Goal: Information Seeking & Learning: Compare options

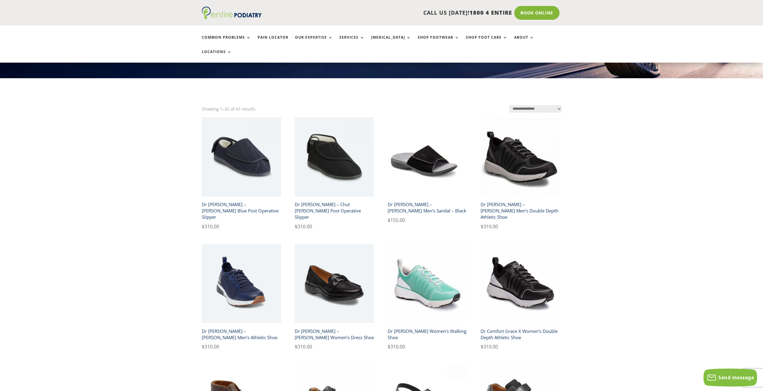
scroll to position [145, 0]
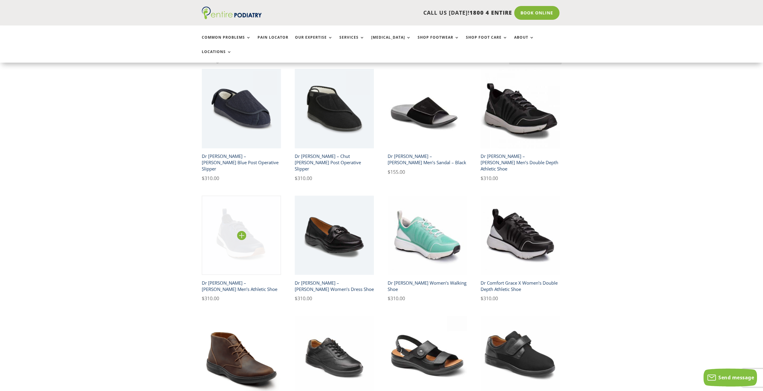
click at [229, 222] on img at bounding box center [241, 235] width 79 height 79
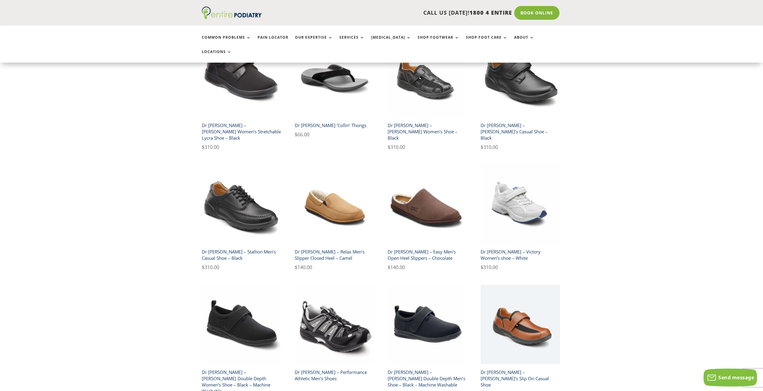
scroll to position [821, 0]
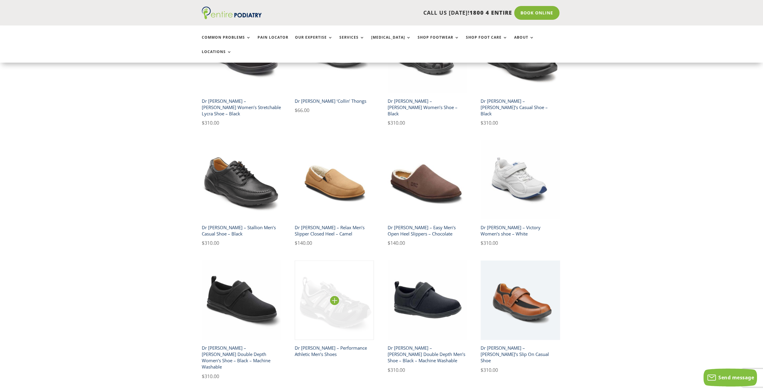
click at [319, 282] on img at bounding box center [334, 300] width 79 height 79
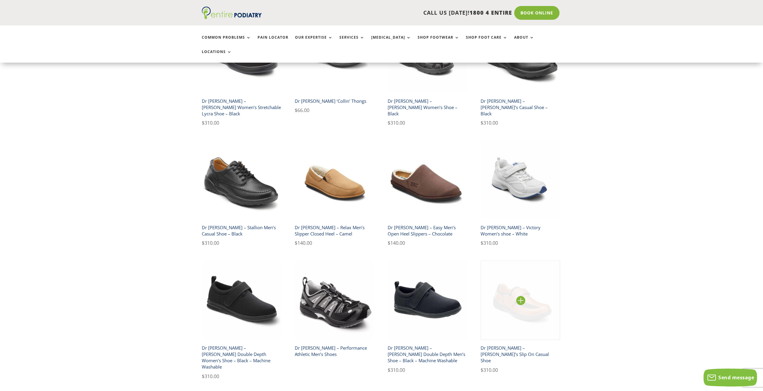
click at [537, 277] on img at bounding box center [520, 300] width 79 height 79
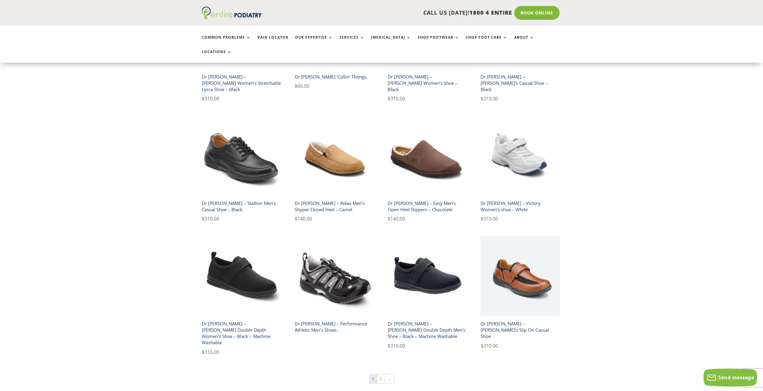
scroll to position [773, 0]
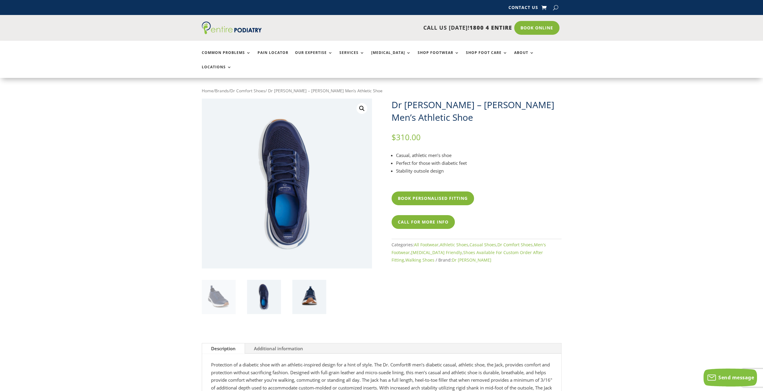
click at [308, 280] on img at bounding box center [309, 297] width 34 height 34
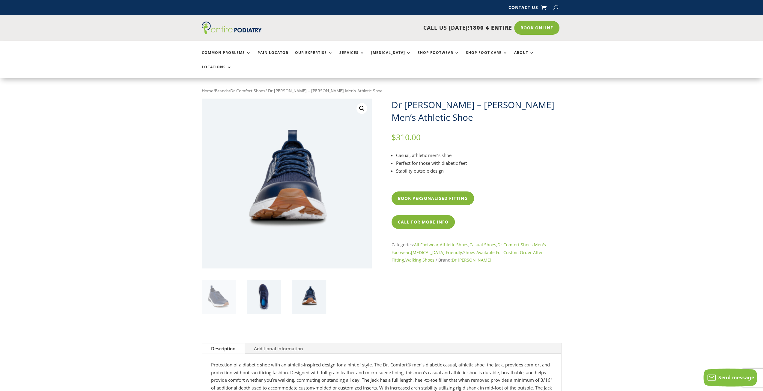
click at [273, 280] on img at bounding box center [264, 297] width 34 height 34
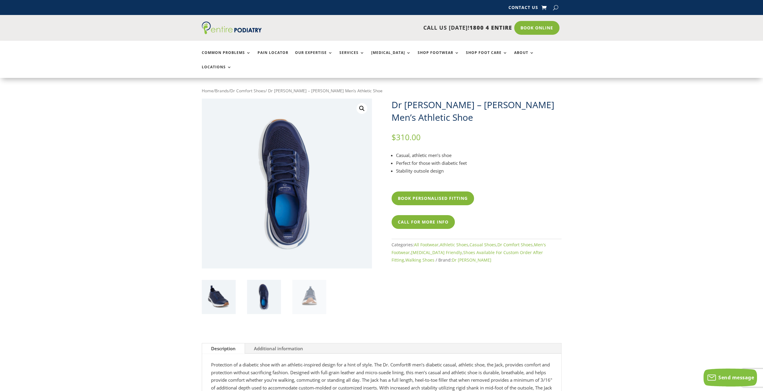
click at [228, 280] on img at bounding box center [219, 297] width 34 height 34
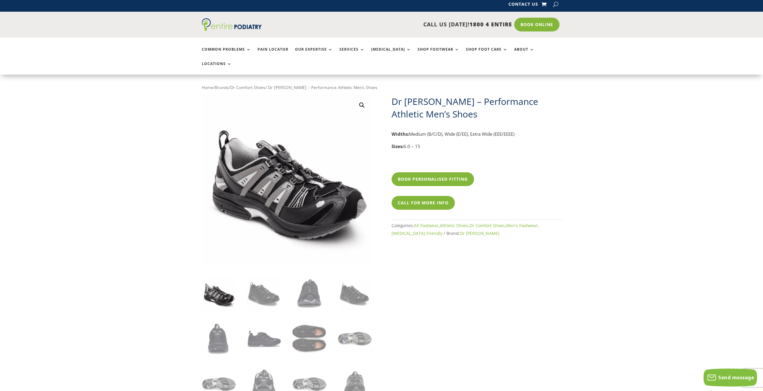
scroll to position [1, 0]
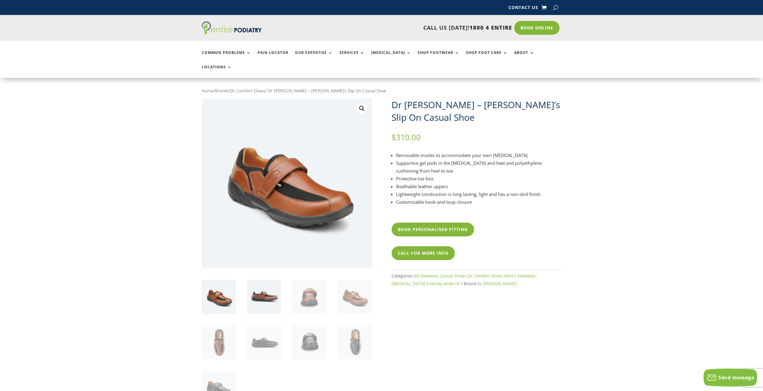
click at [271, 283] on img at bounding box center [264, 297] width 34 height 34
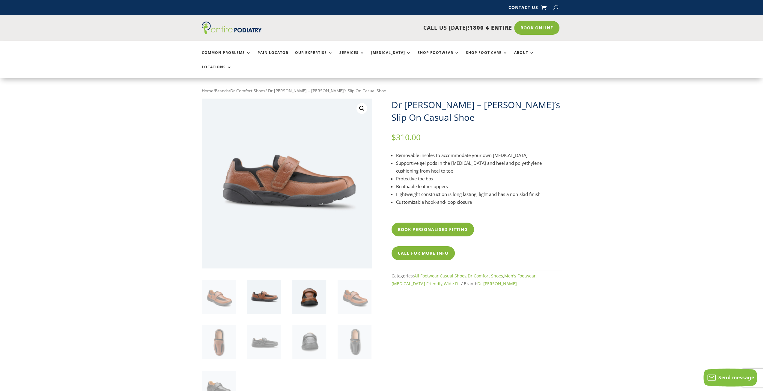
click at [312, 290] on img at bounding box center [309, 297] width 34 height 34
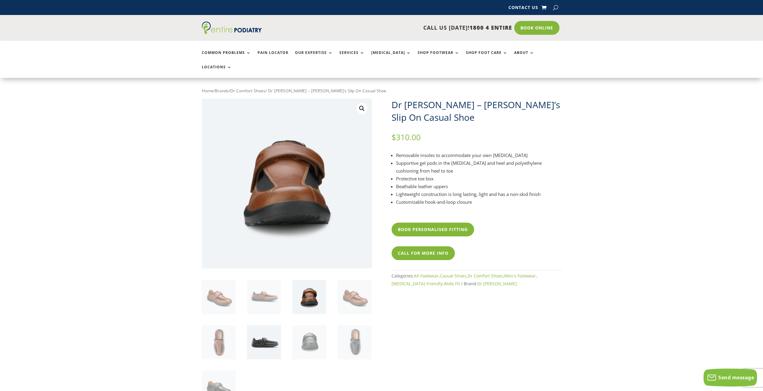
click at [273, 328] on img at bounding box center [264, 342] width 34 height 34
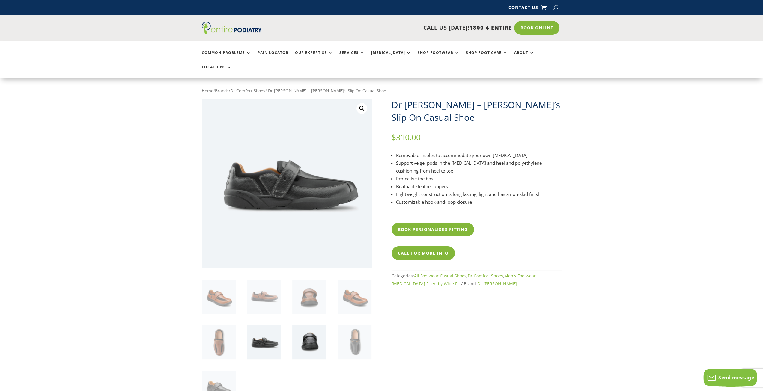
click at [302, 331] on img at bounding box center [309, 342] width 34 height 34
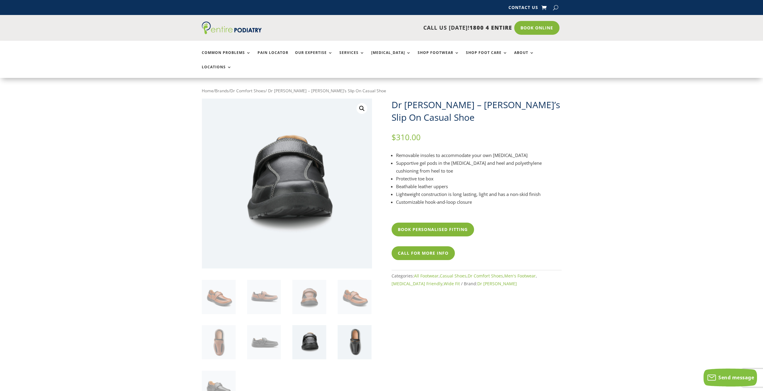
click at [353, 332] on img at bounding box center [355, 342] width 34 height 34
